Goal: Submit feedback/report problem

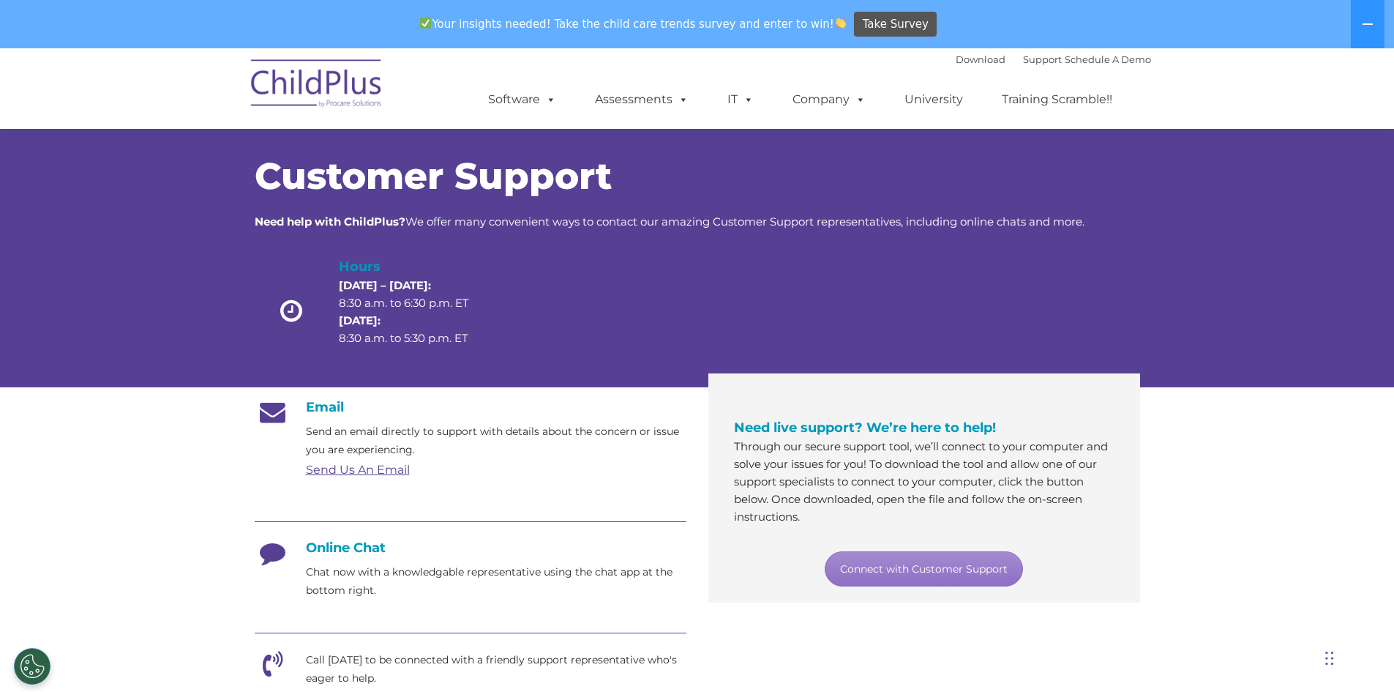
scroll to position [324, 0]
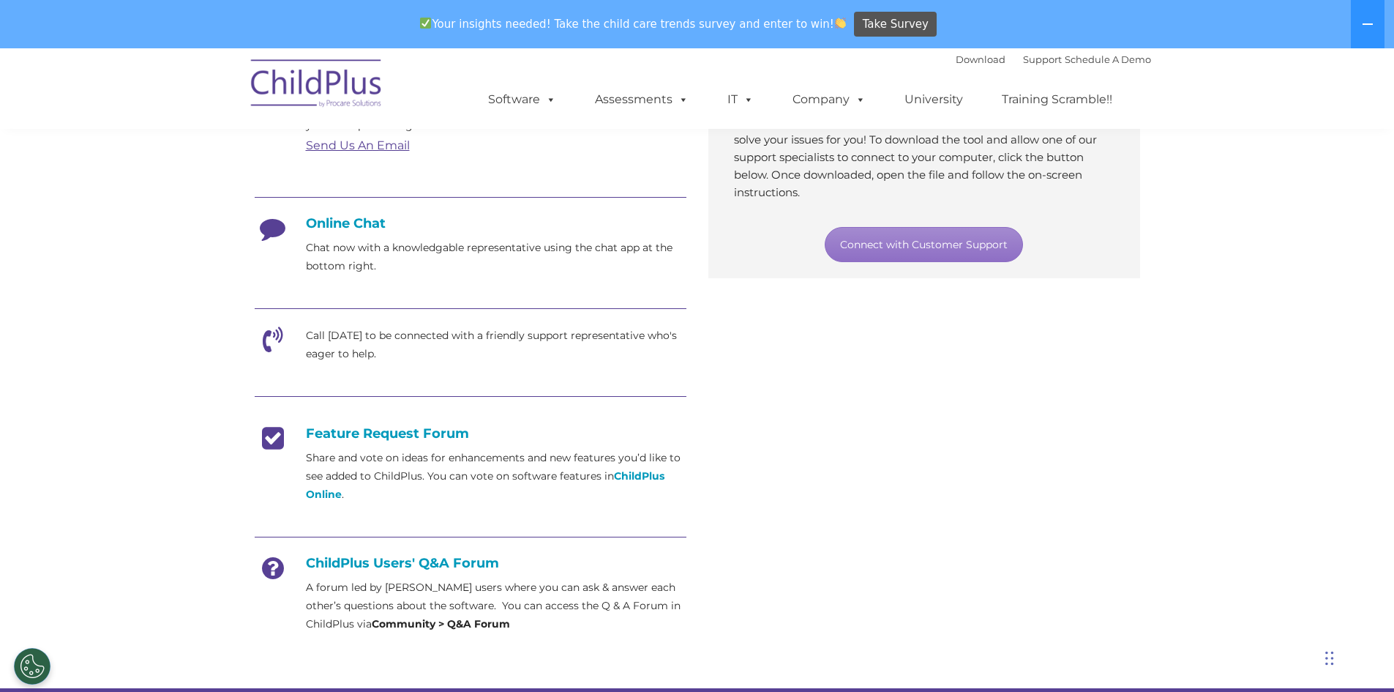
click at [273, 332] on icon at bounding box center [273, 344] width 37 height 37
click at [918, 231] on link "Connect with Customer Support" at bounding box center [924, 244] width 198 height 35
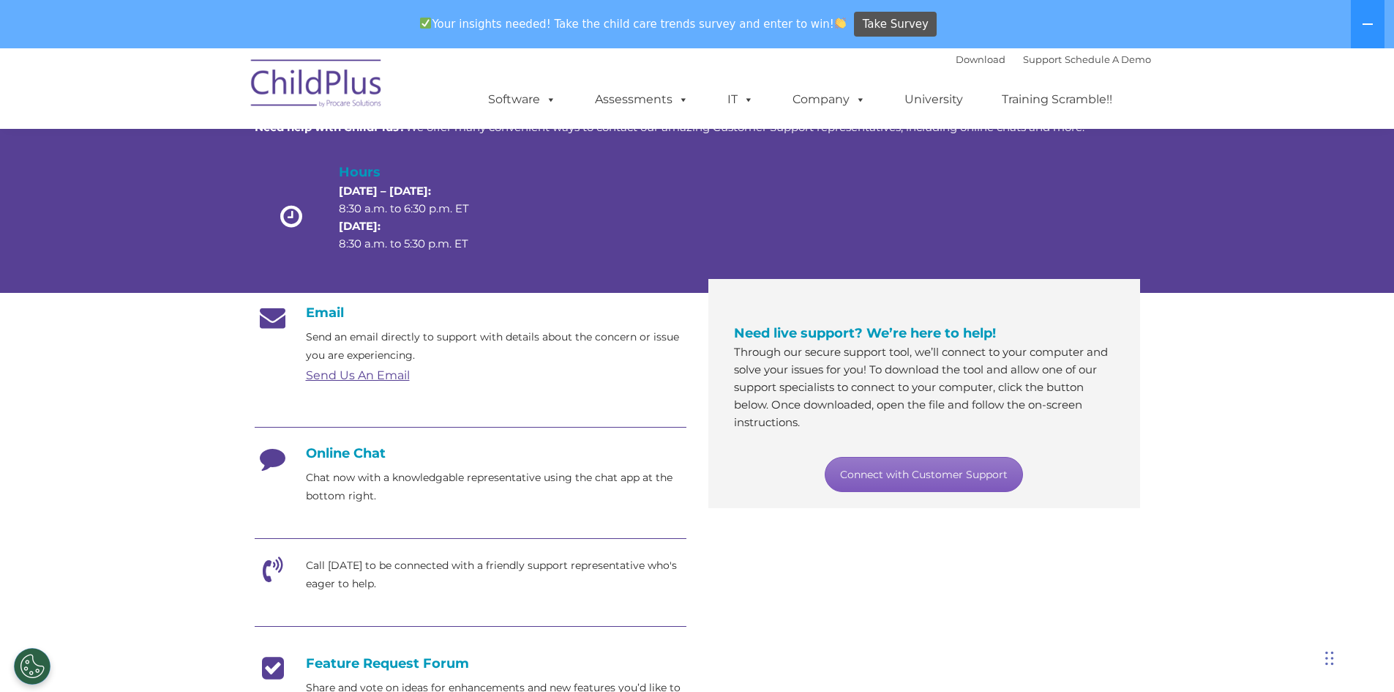
scroll to position [127, 0]
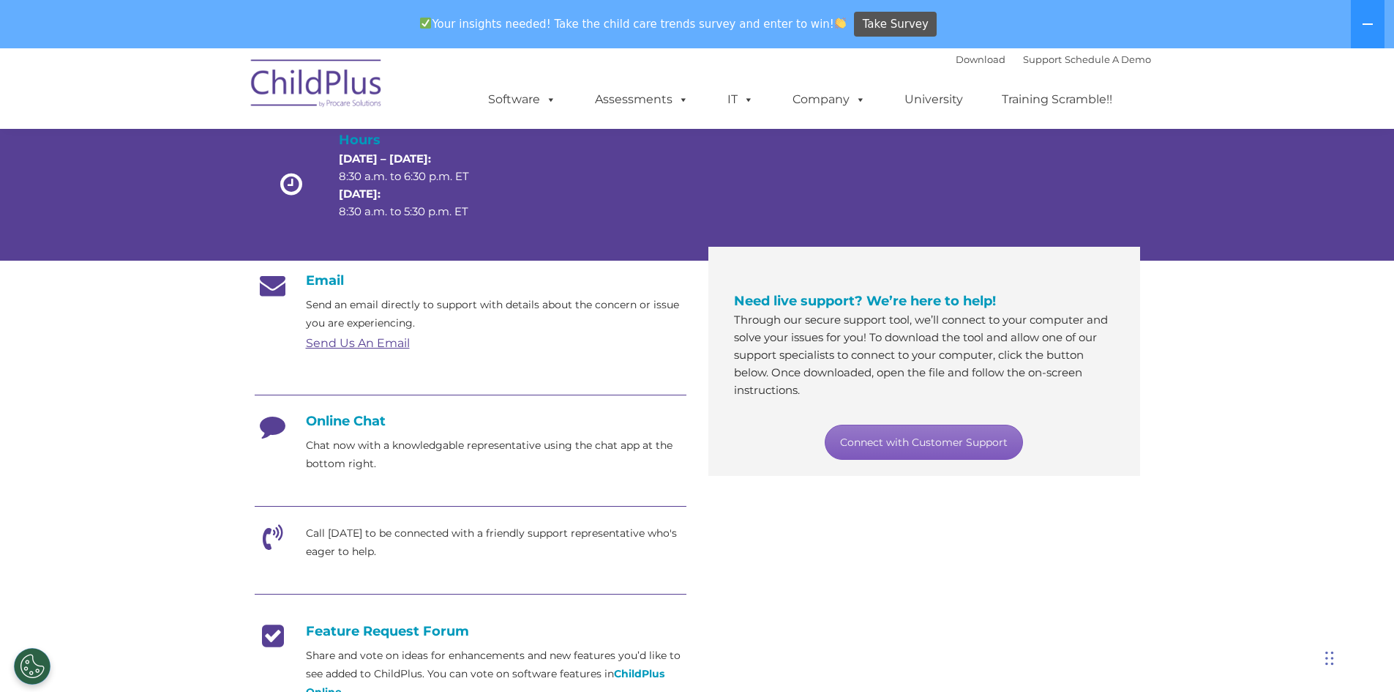
click at [914, 441] on link "Connect with Customer Support" at bounding box center [924, 442] width 198 height 35
click at [690, 262] on div "Email Send an email directly to support with details about the concern or issue…" at bounding box center [698, 555] width 908 height 588
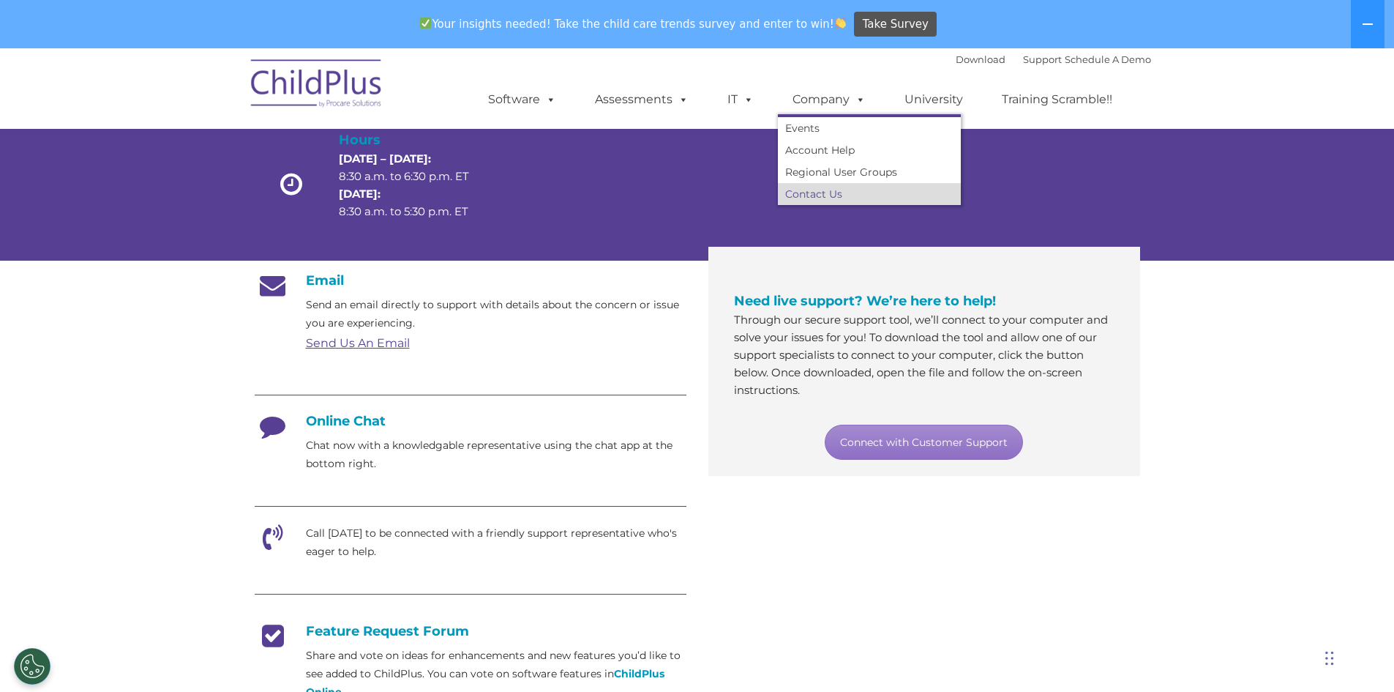
click at [806, 189] on link "Contact Us" at bounding box center [869, 194] width 183 height 22
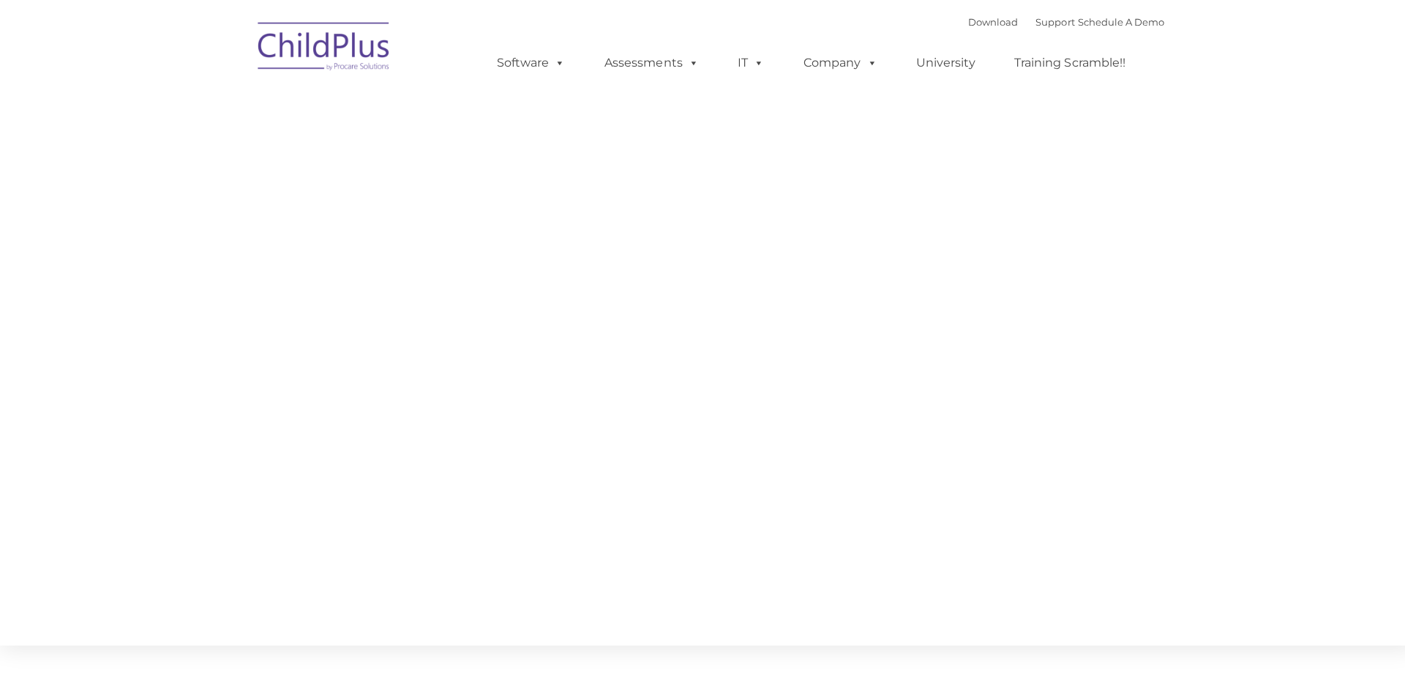
type input ""
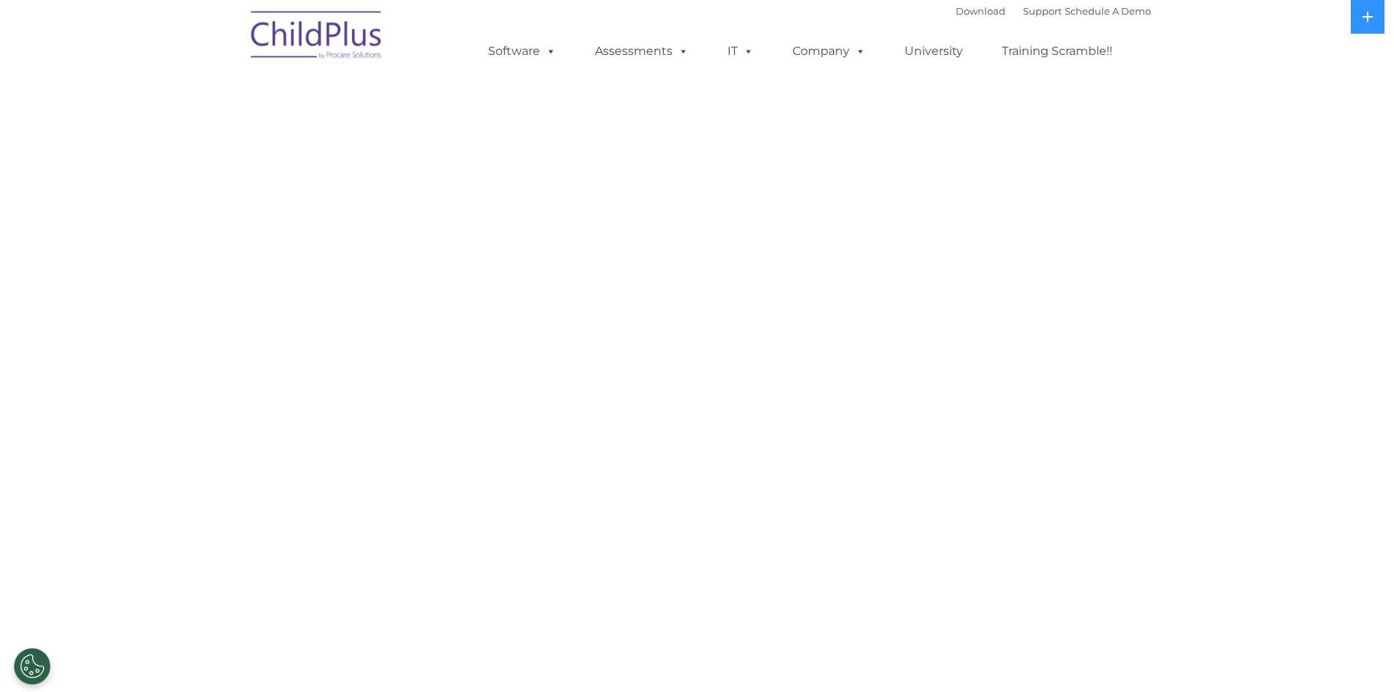
select select "MEDIUM"
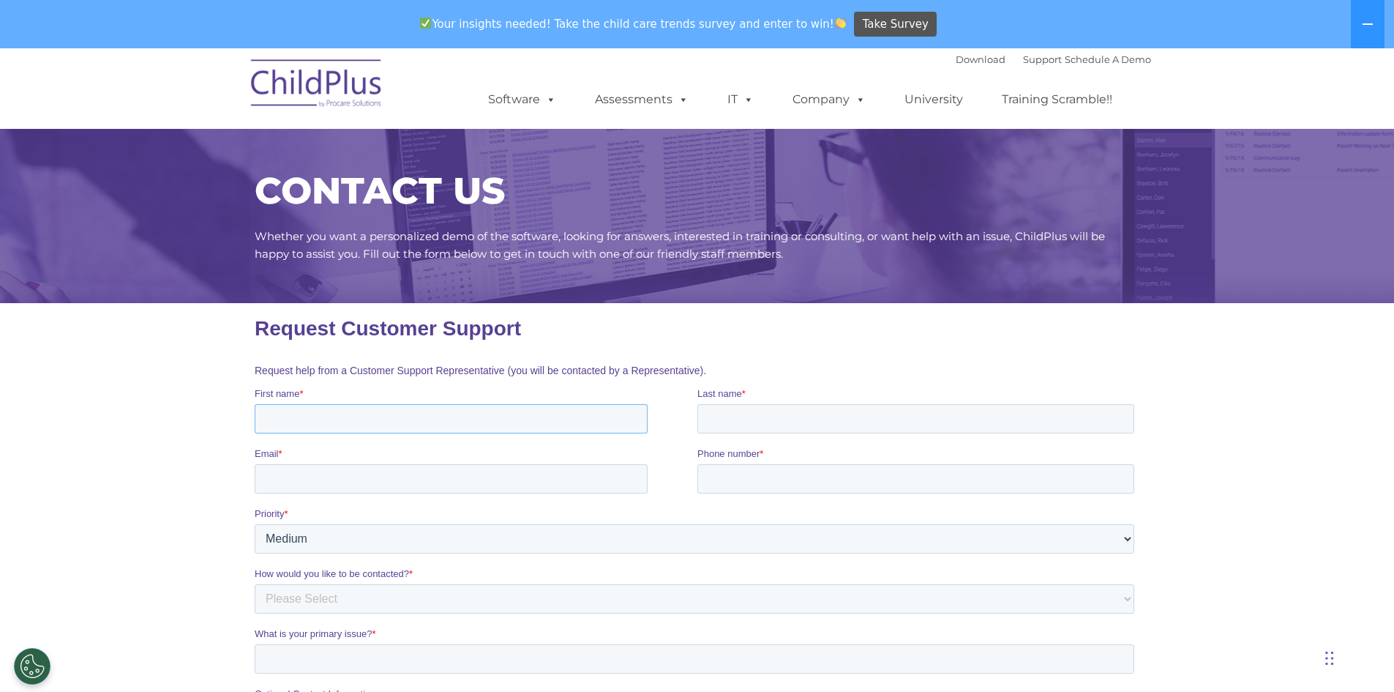
click at [320, 416] on input "First name *" at bounding box center [450, 418] width 393 height 29
type input "[PERSON_NAME]"
click at [340, 479] on input "Email *" at bounding box center [450, 478] width 393 height 29
type input "[EMAIL_ADDRESS][DOMAIN_NAME]"
click at [741, 422] on input "Last name *" at bounding box center [915, 418] width 437 height 29
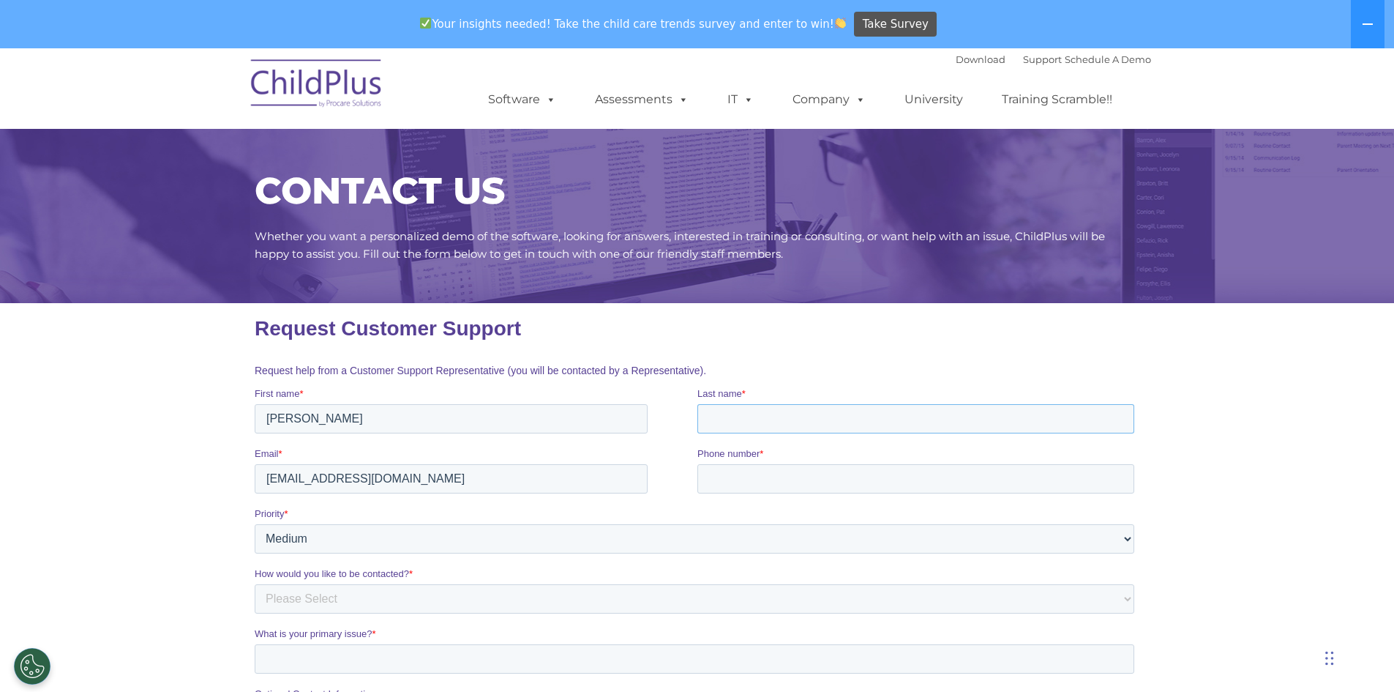
type input "[PERSON_NAME]"
click at [745, 483] on input "Phone number *" at bounding box center [915, 478] width 437 height 29
type input "662.624-4887"
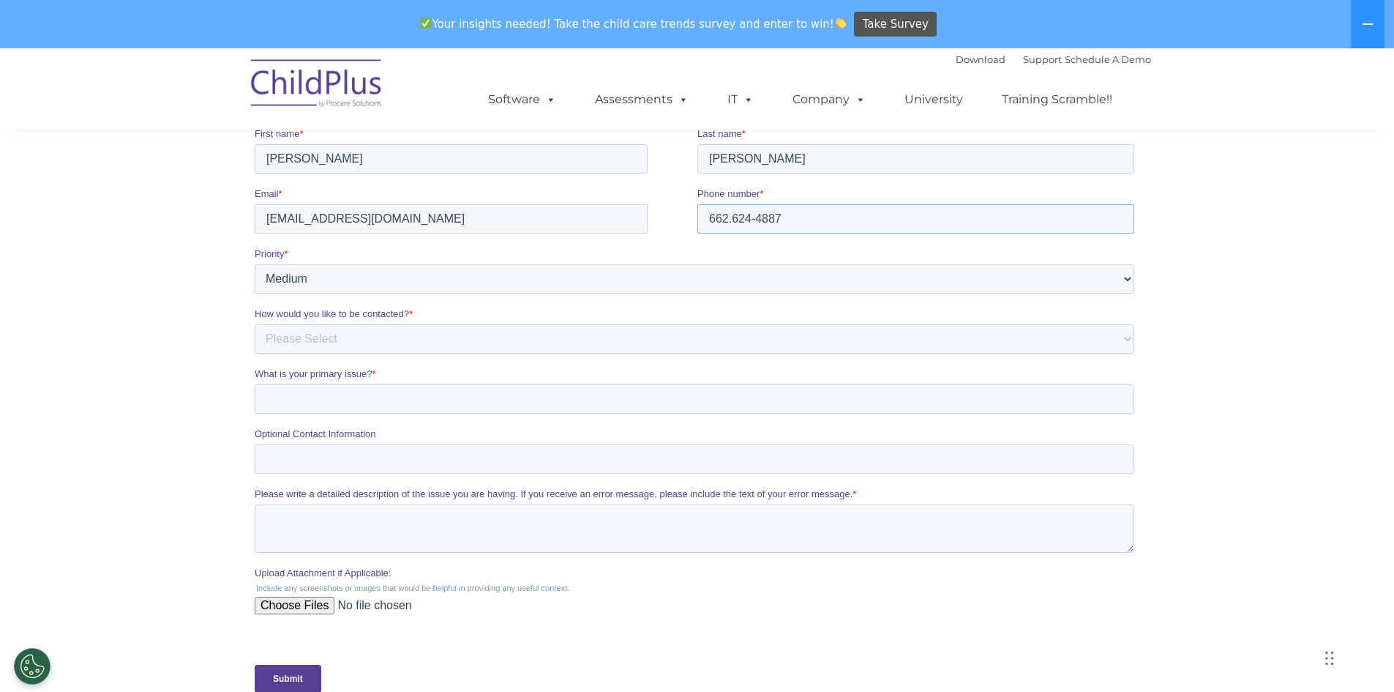
scroll to position [261, 0]
click at [308, 338] on select "Please Select Phone Email" at bounding box center [694, 337] width 880 height 29
select select "Phone"
click at [254, 323] on select "Please Select Phone Email" at bounding box center [694, 337] width 880 height 29
click at [318, 331] on select "Please Select Phone Email" at bounding box center [694, 337] width 880 height 29
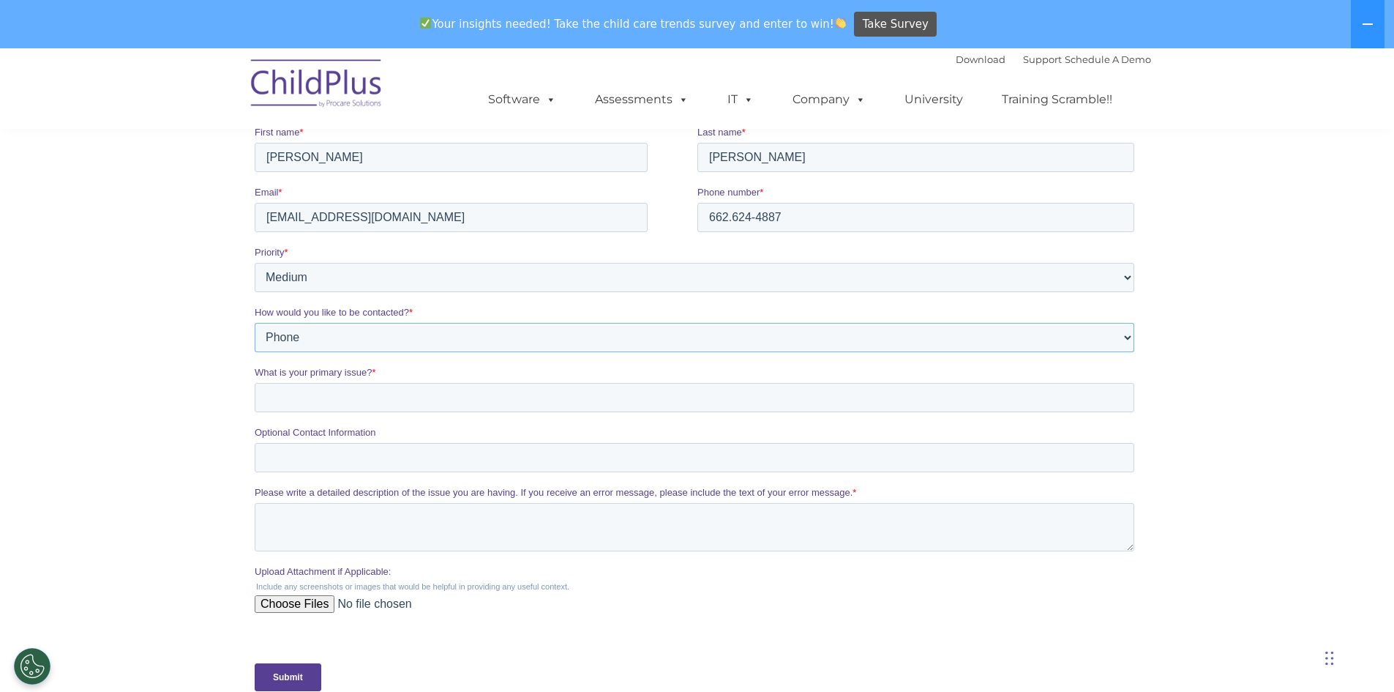
click at [254, 323] on select "Please Select Phone Email" at bounding box center [694, 337] width 880 height 29
click at [336, 397] on input "What is your primary issue? *" at bounding box center [694, 397] width 880 height 29
click at [1109, 392] on input "What is your primary issue? *" at bounding box center [694, 397] width 880 height 29
click at [314, 400] on input "What is your primary issue? *" at bounding box center [694, 397] width 880 height 29
type input "t"
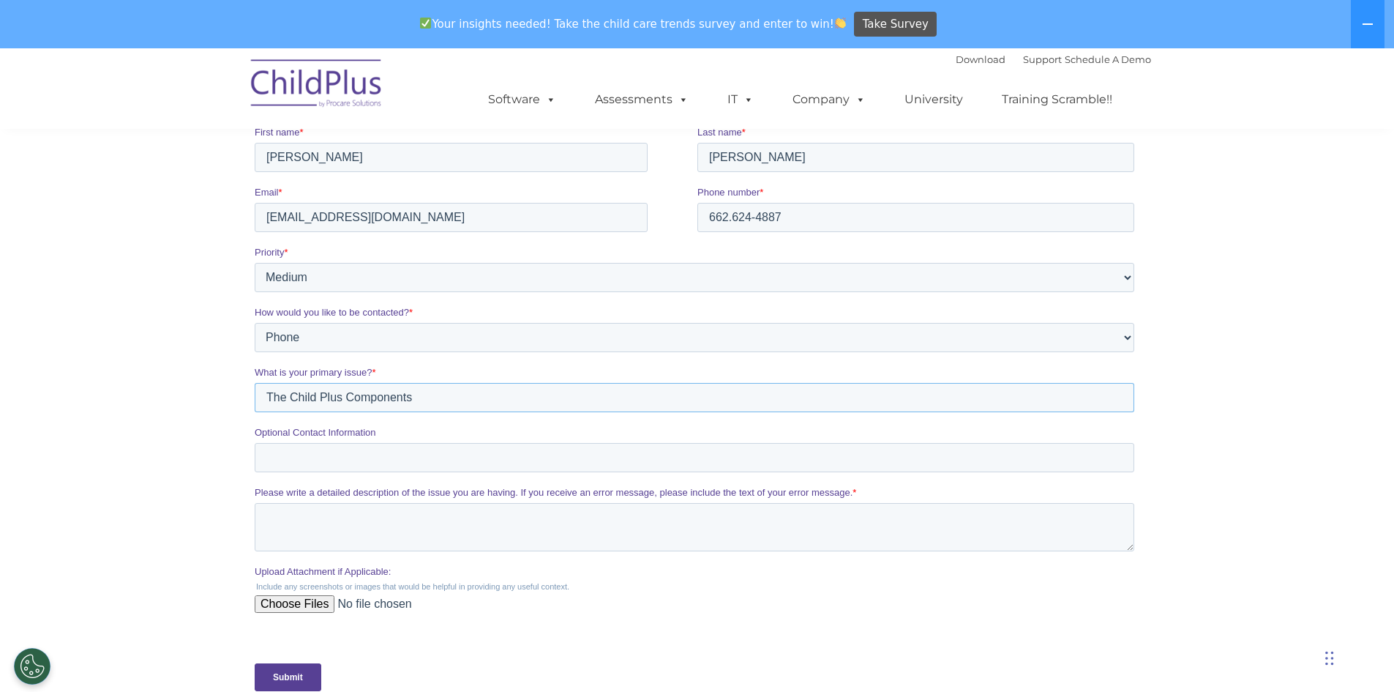
type input "The Child Plus Components"
click at [340, 520] on textarea "Please write a detailed description of the issue you are having. If you receive…" at bounding box center [694, 527] width 880 height 48
type textarea "O"
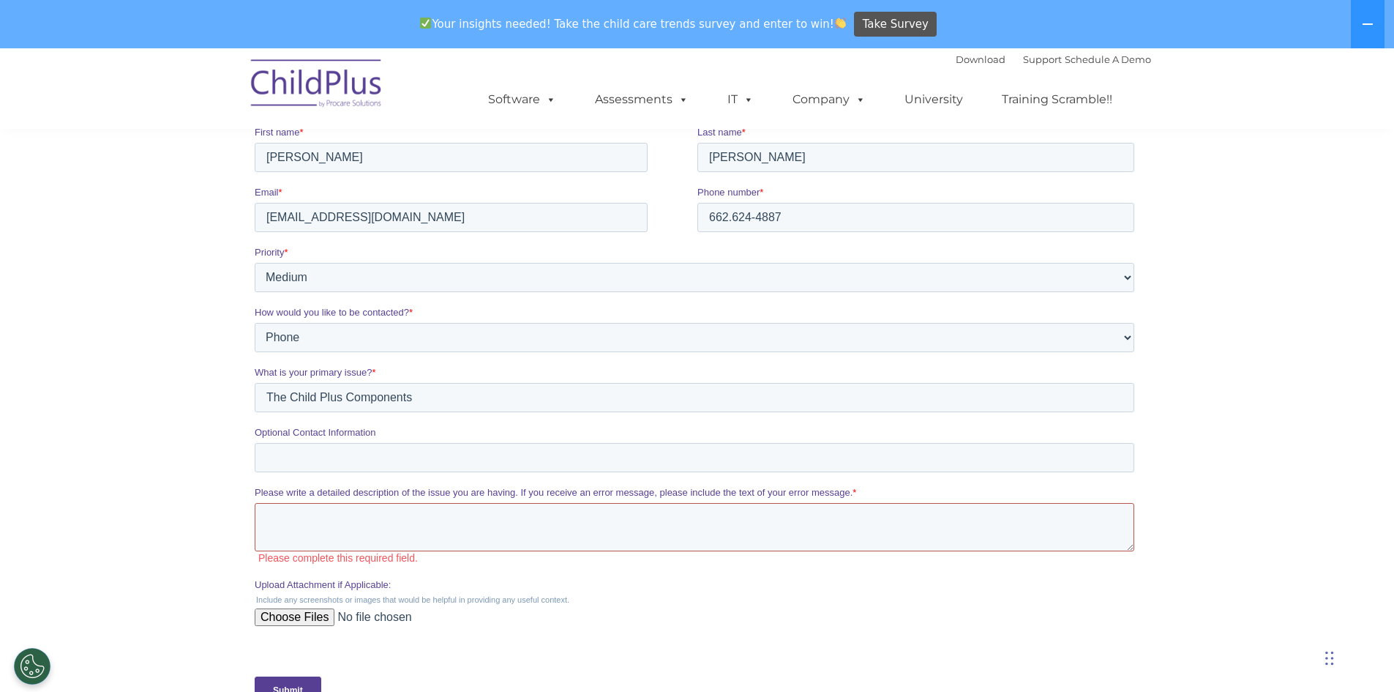
type textarea "a"
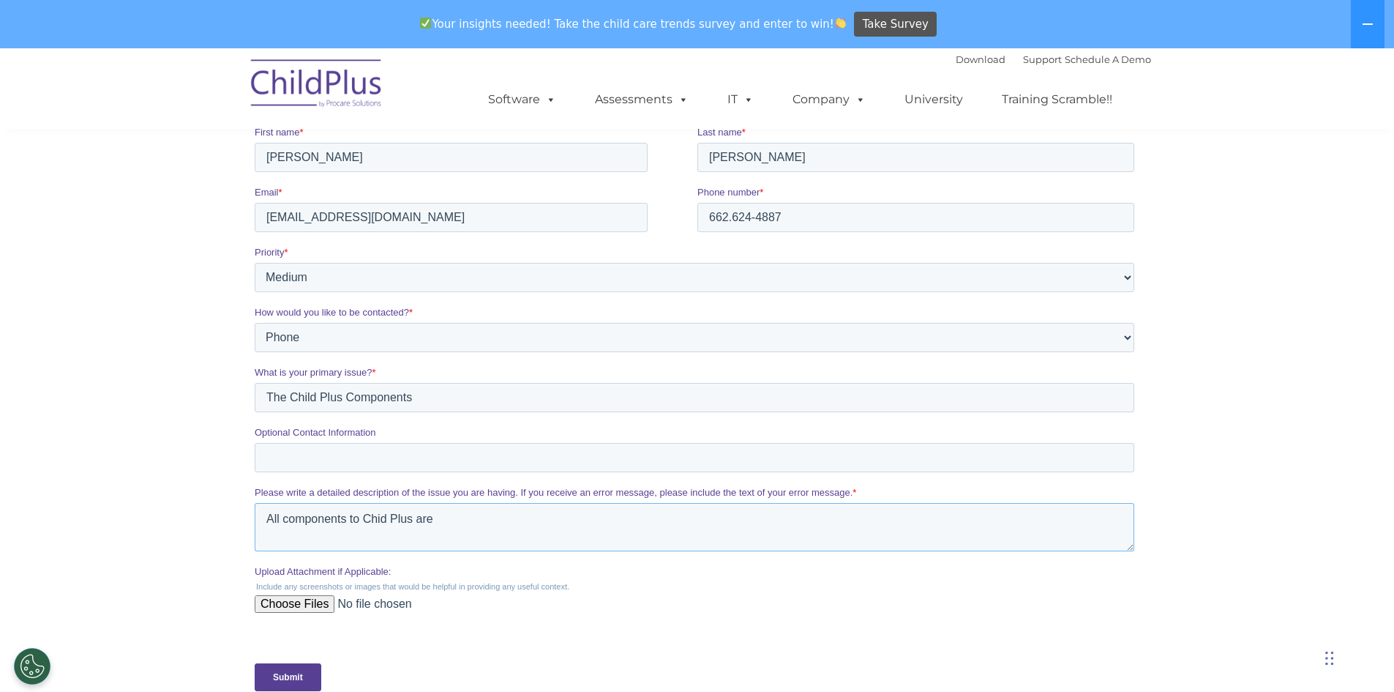
click at [379, 520] on textarea "All components to Chid Plus are" at bounding box center [694, 527] width 880 height 48
click at [479, 520] on textarea "All components to Child Plus are" at bounding box center [694, 527] width 880 height 48
type textarea "All components to Child Plus are not working or installed."
click at [288, 669] on input "Submit" at bounding box center [287, 677] width 67 height 28
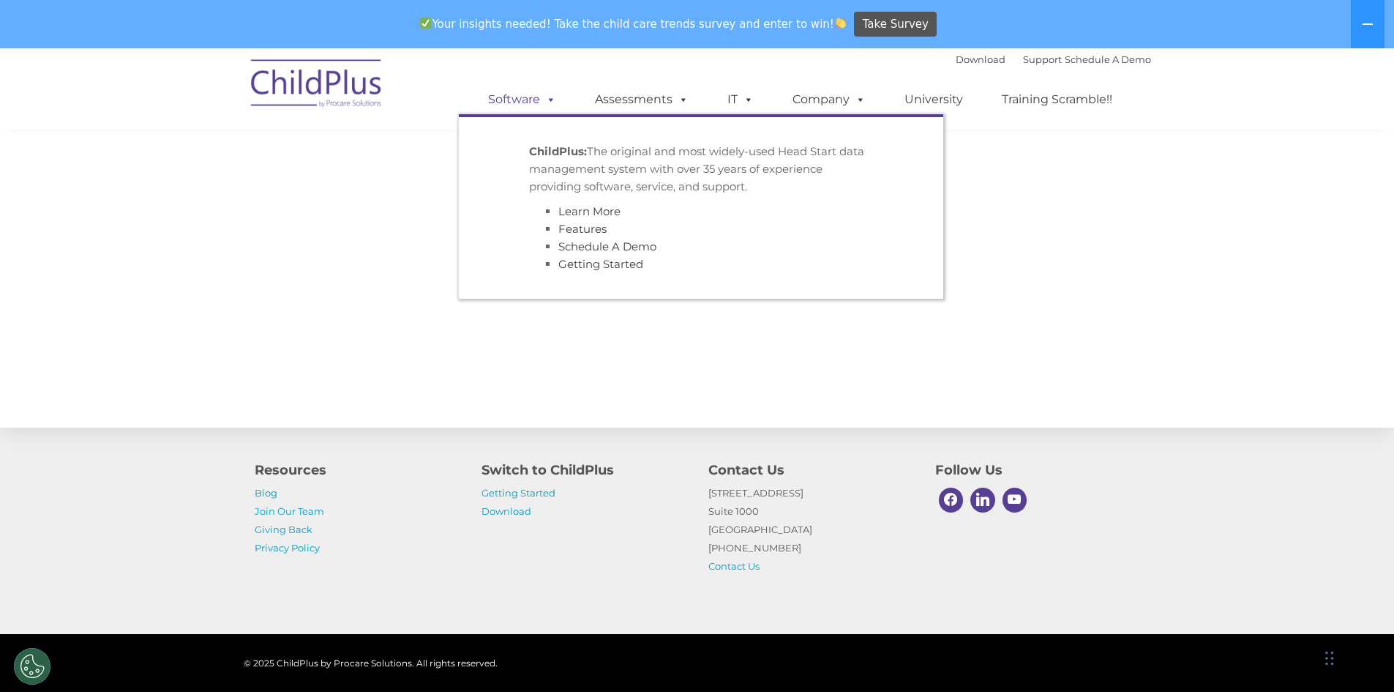
click at [549, 96] on span at bounding box center [548, 99] width 16 height 14
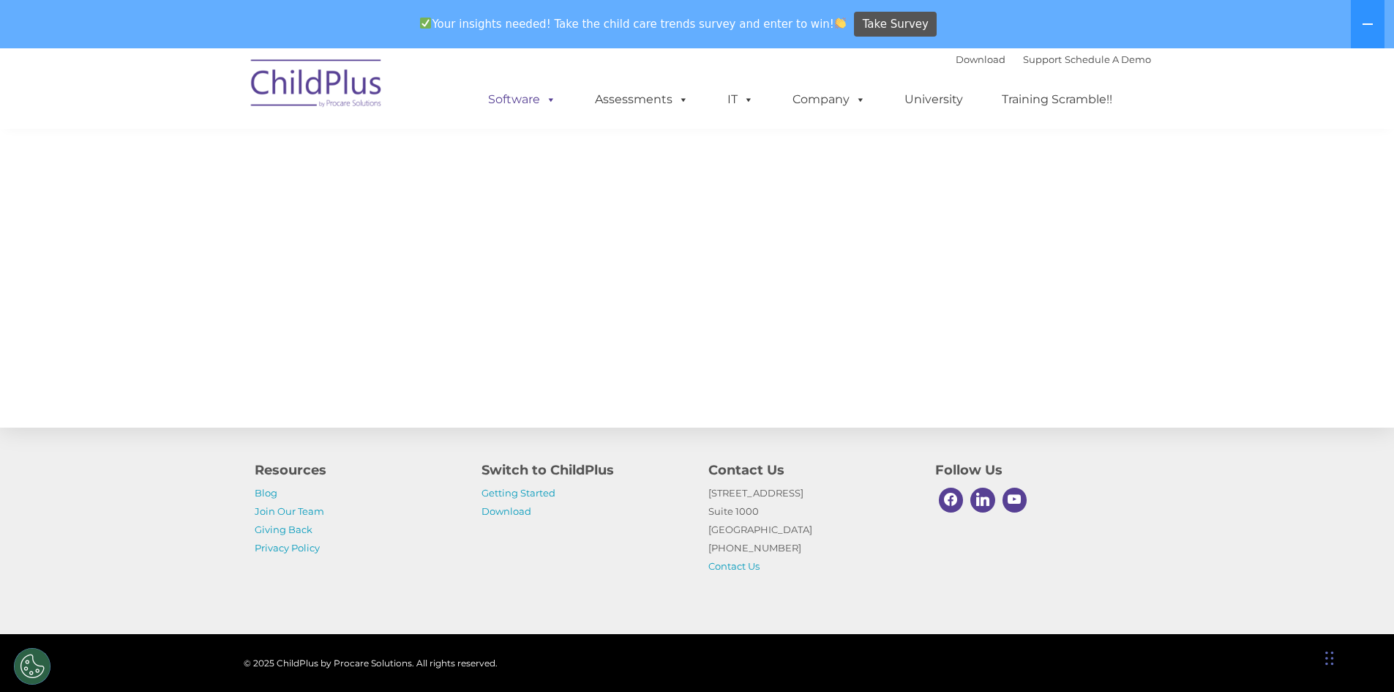
click at [549, 96] on span at bounding box center [548, 99] width 16 height 14
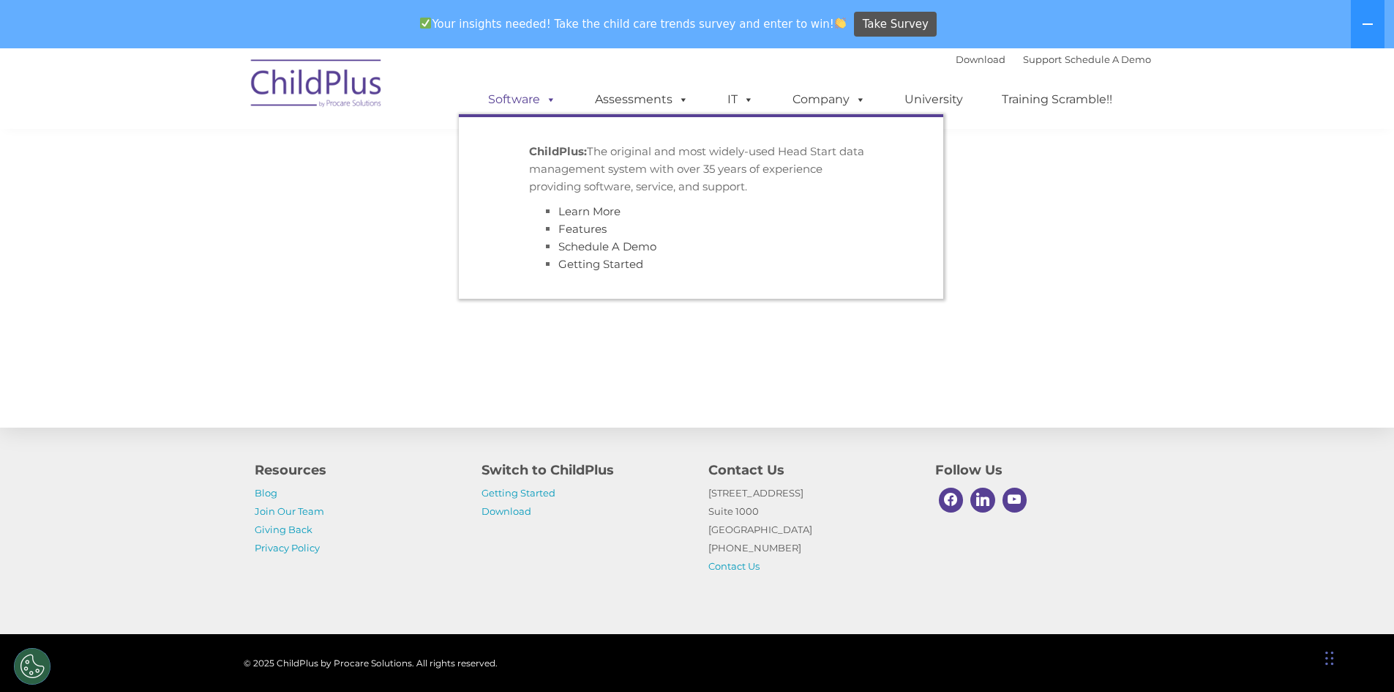
click at [504, 97] on link "Software" at bounding box center [522, 99] width 97 height 29
